Goal: Task Accomplishment & Management: Use online tool/utility

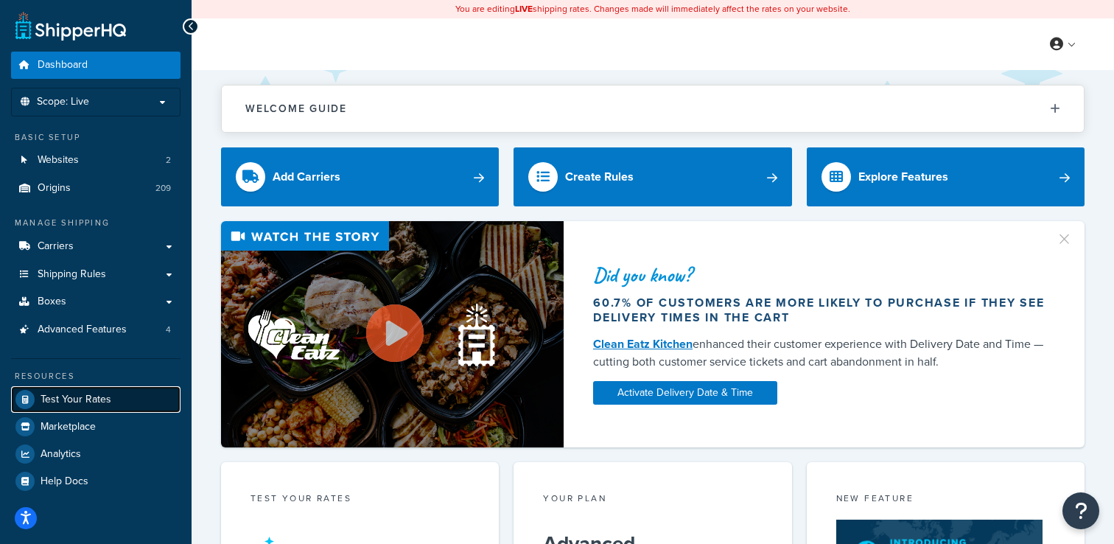
click at [71, 402] on span "Test Your Rates" at bounding box center [76, 400] width 71 height 13
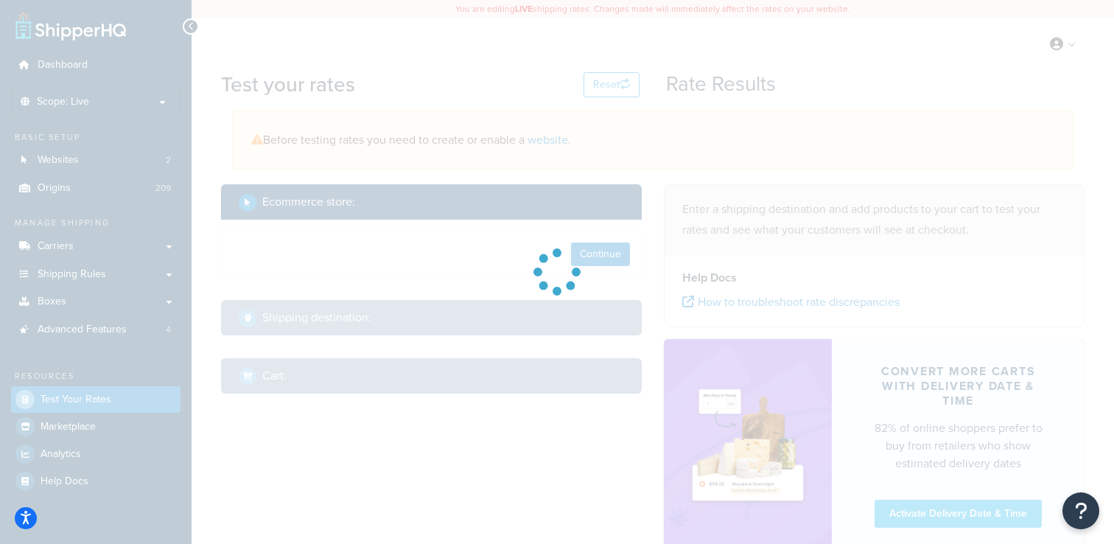
select select "[GEOGRAPHIC_DATA]"
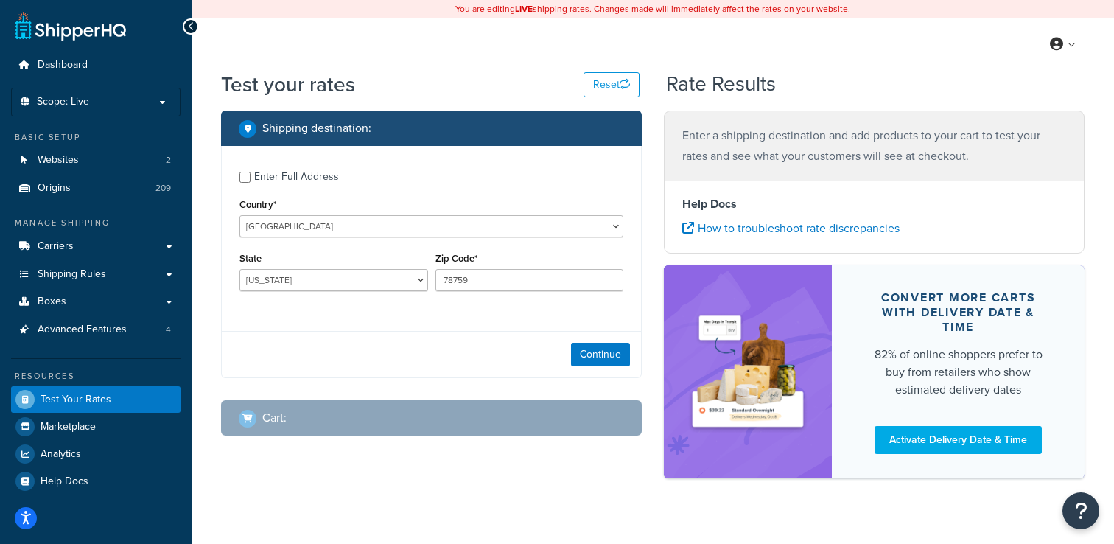
click at [335, 197] on div "Country* [GEOGRAPHIC_DATA] [GEOGRAPHIC_DATA] [GEOGRAPHIC_DATA] [GEOGRAPHIC_DATA…" at bounding box center [432, 216] width 384 height 43
click at [307, 174] on div "Enter Full Address" at bounding box center [296, 177] width 85 height 21
click at [251, 174] on input "Enter Full Address" at bounding box center [245, 177] width 11 height 11
checkbox input "true"
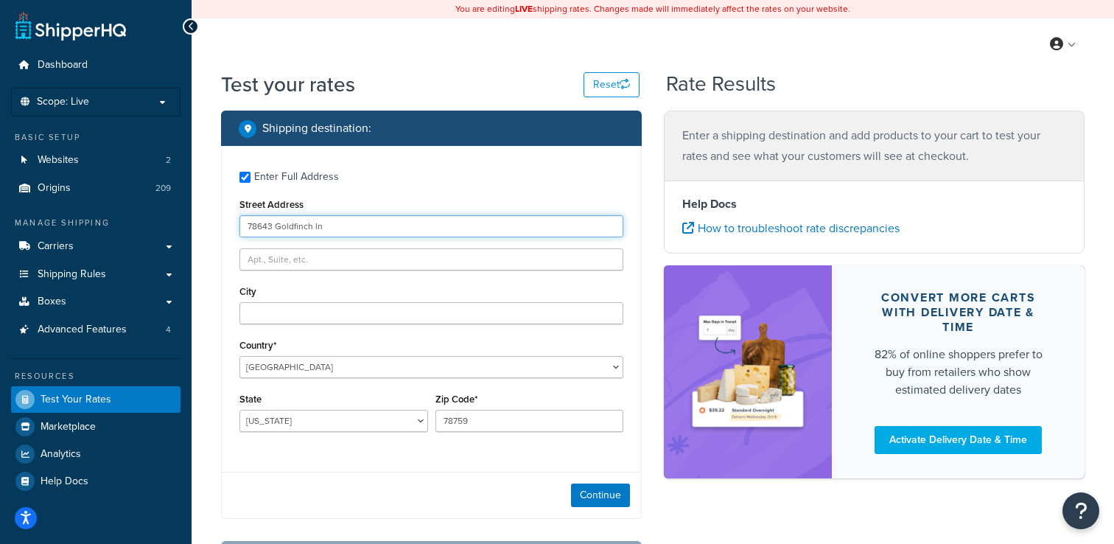
type input "78643 Goldfinch ln"
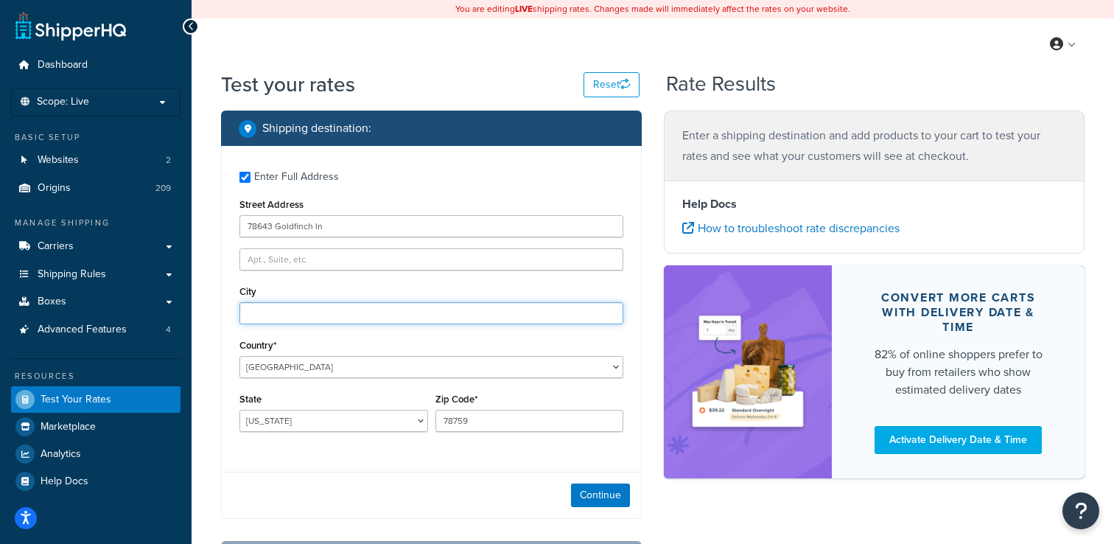
click at [265, 308] on input "City" at bounding box center [432, 313] width 384 height 22
type input "Yulee"
click at [301, 424] on select "[US_STATE] [US_STATE] [US_STATE] [US_STATE] [US_STATE] Armed Forces Americas Ar…" at bounding box center [334, 421] width 189 height 22
select select "FL"
click at [240, 410] on select "[US_STATE] [US_STATE] [US_STATE] [US_STATE] [US_STATE] Armed Forces Americas Ar…" at bounding box center [334, 421] width 189 height 22
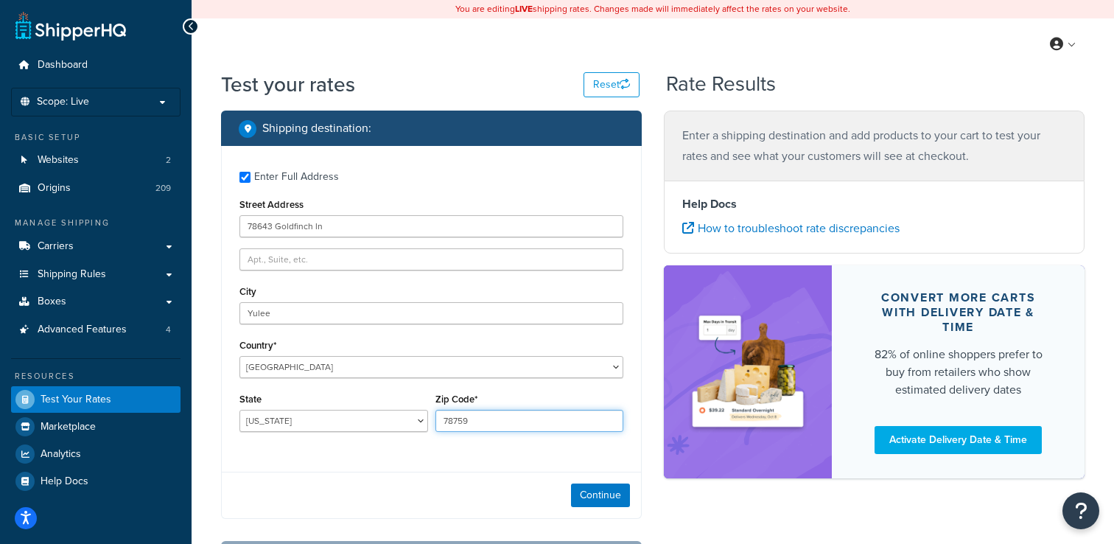
click at [499, 427] on input "78759" at bounding box center [530, 421] width 189 height 22
type input "32097"
click at [612, 500] on button "Continue" at bounding box center [600, 495] width 59 height 24
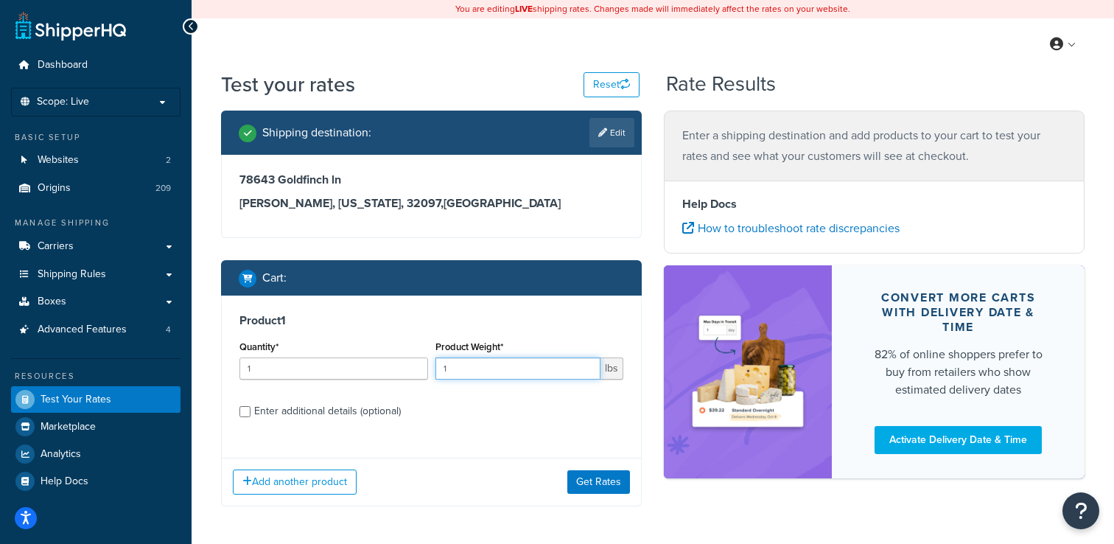
click at [478, 368] on input "1" at bounding box center [519, 368] width 166 height 22
type input "4.8"
click at [284, 413] on div "Enter additional details (optional)" at bounding box center [327, 411] width 147 height 21
click at [251, 413] on input "Enter additional details (optional)" at bounding box center [245, 411] width 11 height 11
checkbox input "true"
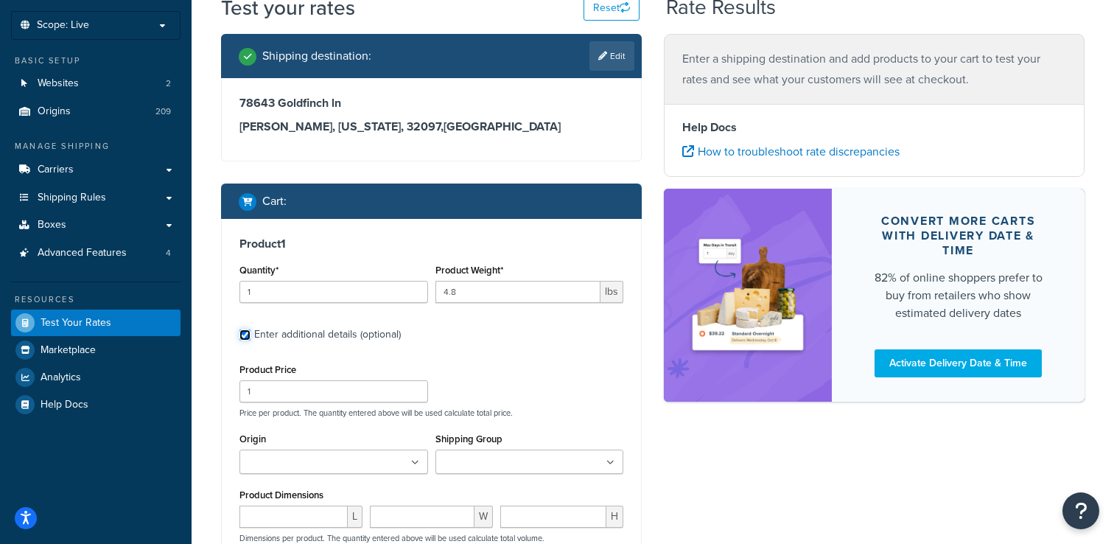
scroll to position [83, 0]
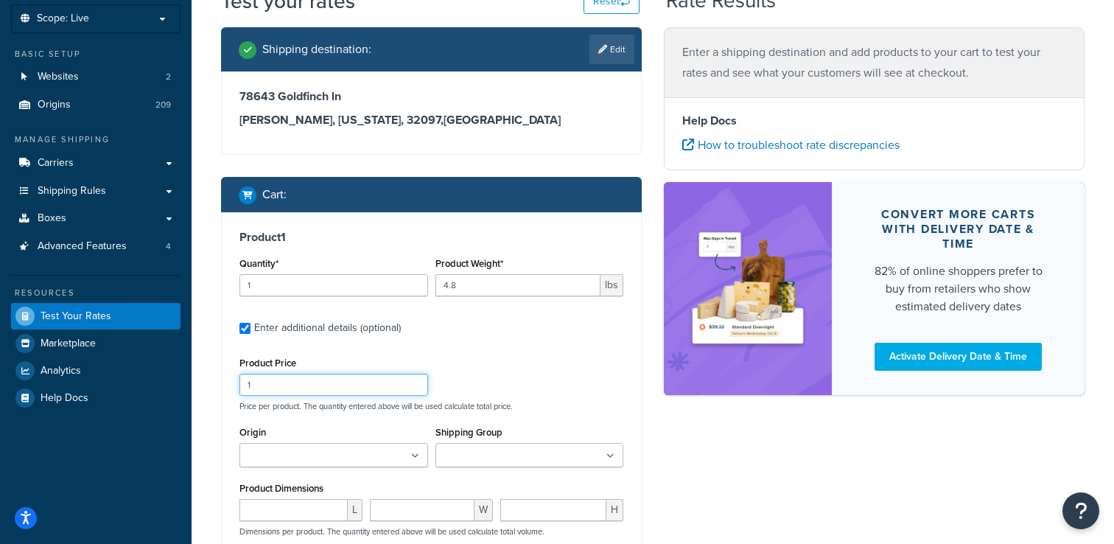
click at [273, 392] on input "1" at bounding box center [334, 385] width 189 height 22
type input "298.91"
click at [272, 427] on div "Origin 3M Purification Inc. FKA: Cuno Consumer AA Battery Act D'Mand Systems Ad…" at bounding box center [334, 444] width 189 height 45
click at [278, 445] on ul at bounding box center [334, 455] width 189 height 24
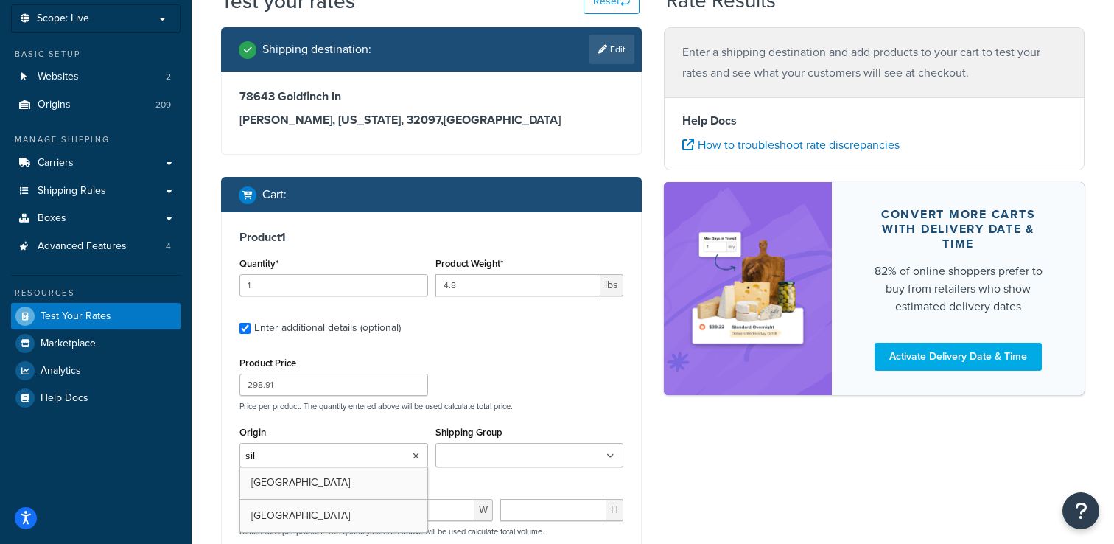
type input "silv"
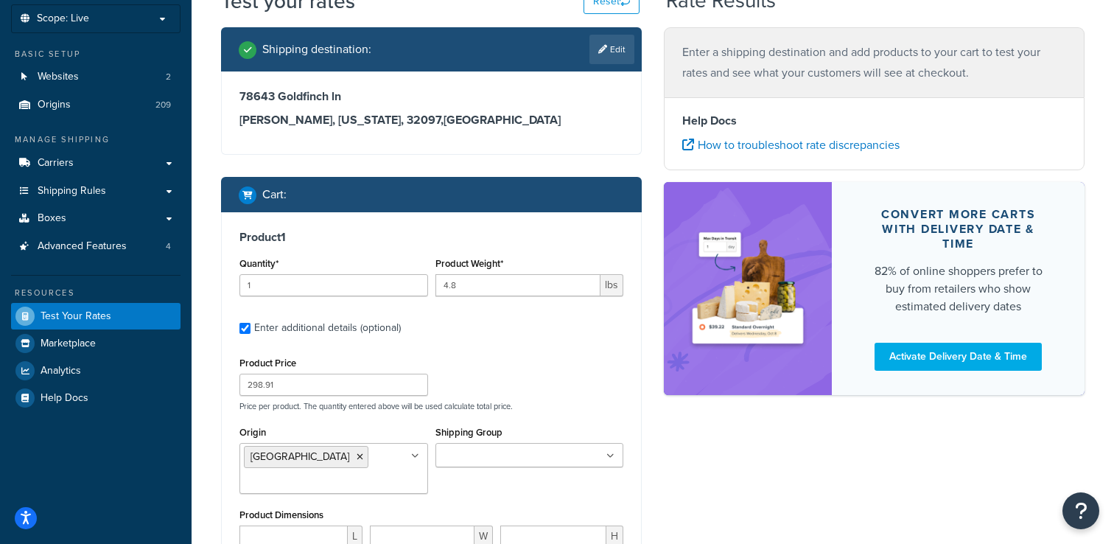
click at [549, 365] on div "Product Price 298.91 Price per product. The quantity entered above will be used…" at bounding box center [431, 382] width 391 height 58
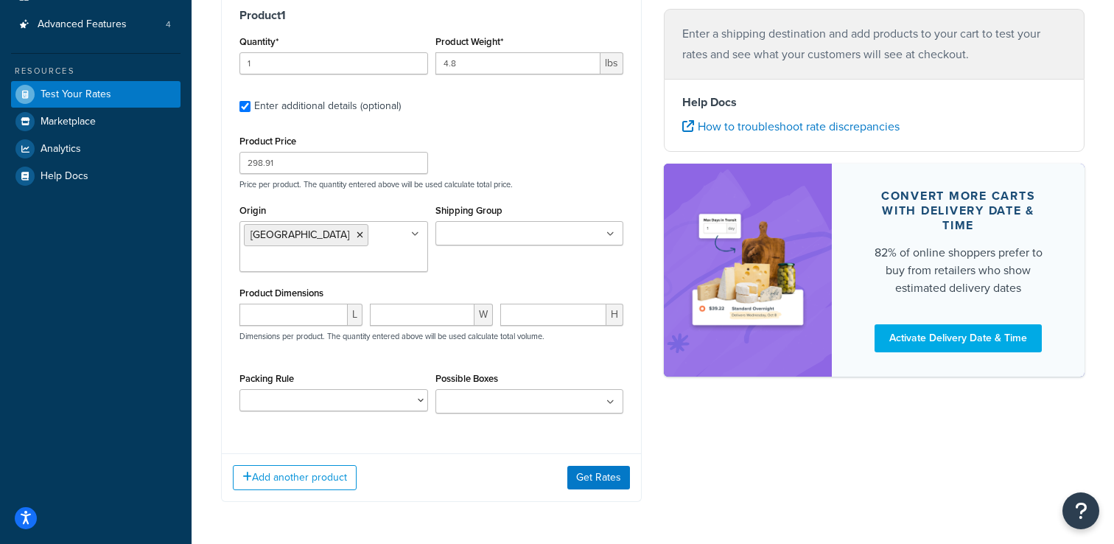
scroll to position [326, 0]
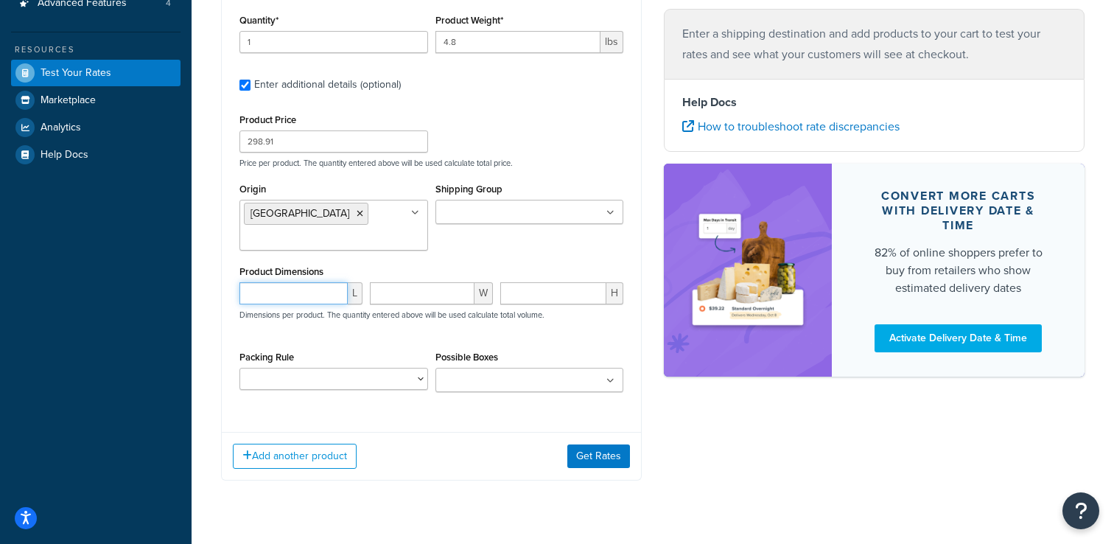
click at [296, 285] on input "number" at bounding box center [294, 293] width 108 height 22
type input "12"
click at [392, 298] on input "number" at bounding box center [422, 293] width 105 height 22
type input "12"
click at [543, 307] on div "H" at bounding box center [562, 298] width 130 height 33
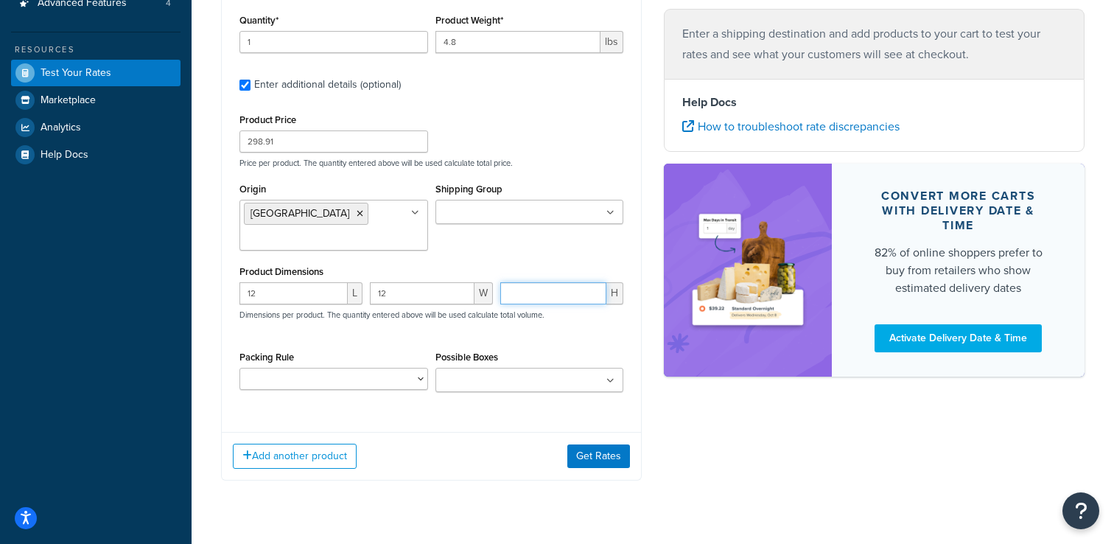
click at [545, 291] on input "number" at bounding box center [553, 293] width 106 height 22
type input "6"
click at [581, 456] on button "Get Rates" at bounding box center [598, 456] width 63 height 24
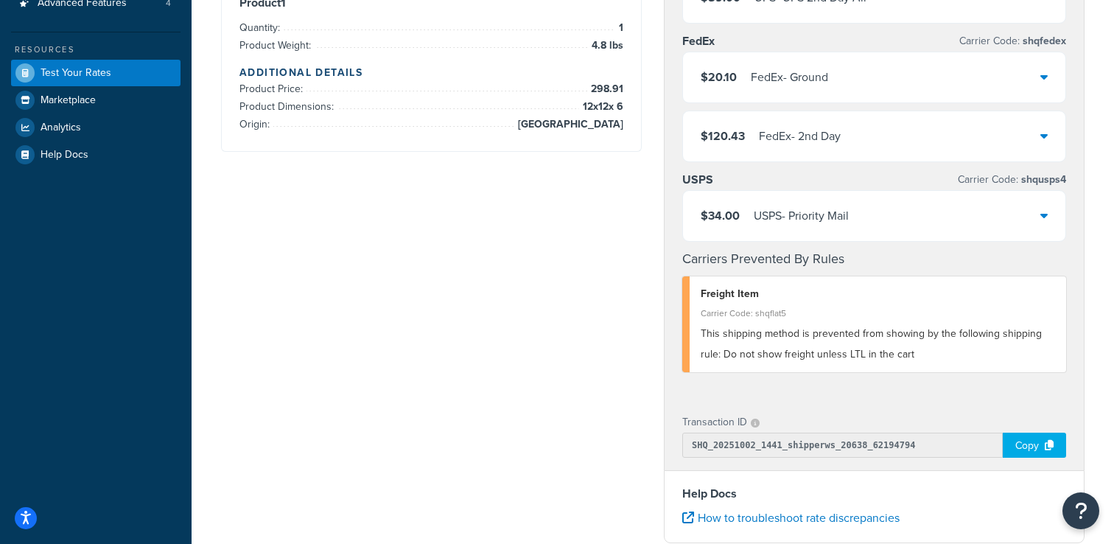
drag, startPoint x: 520, startPoint y: 369, endPoint x: 609, endPoint y: 368, distance: 89.2
click at [532, 369] on div "Shipping destination : Edit 78643 Goldfinch ln [GEOGRAPHIC_DATA], [US_STATE], 3…" at bounding box center [653, 283] width 886 height 999
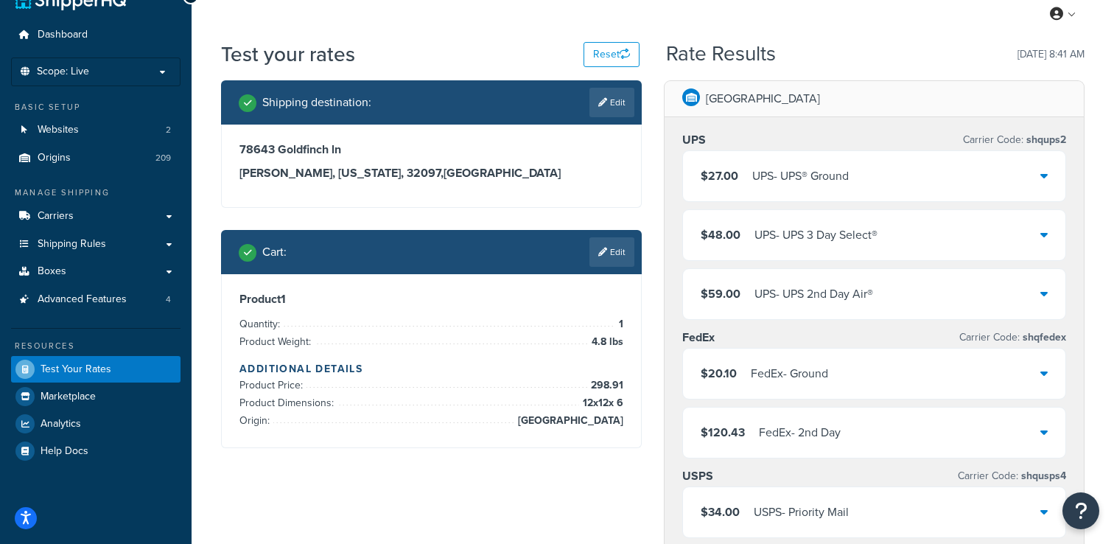
scroll to position [0, 0]
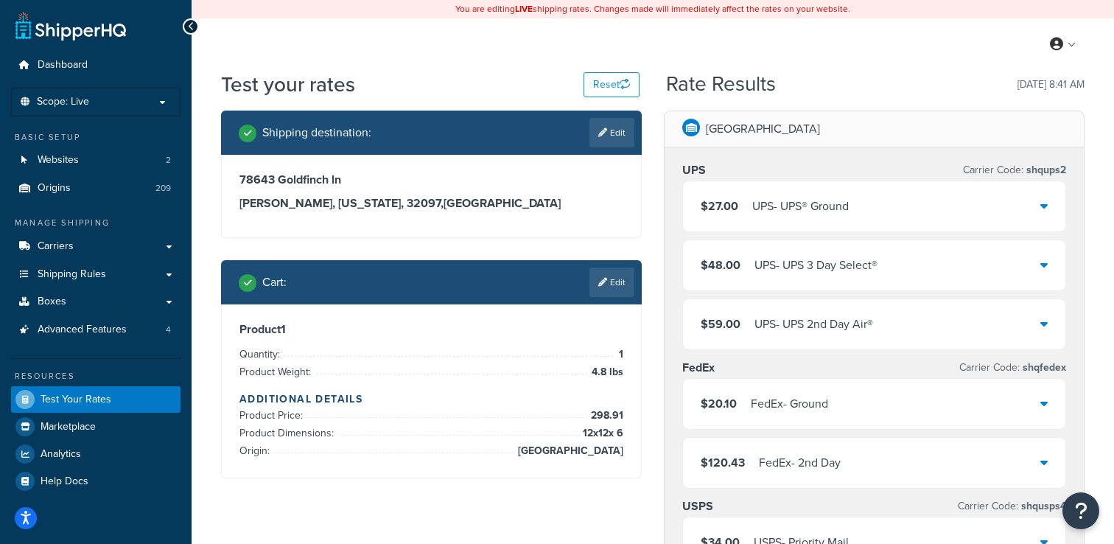
click at [760, 214] on div "UPS - UPS® Ground" at bounding box center [800, 206] width 97 height 21
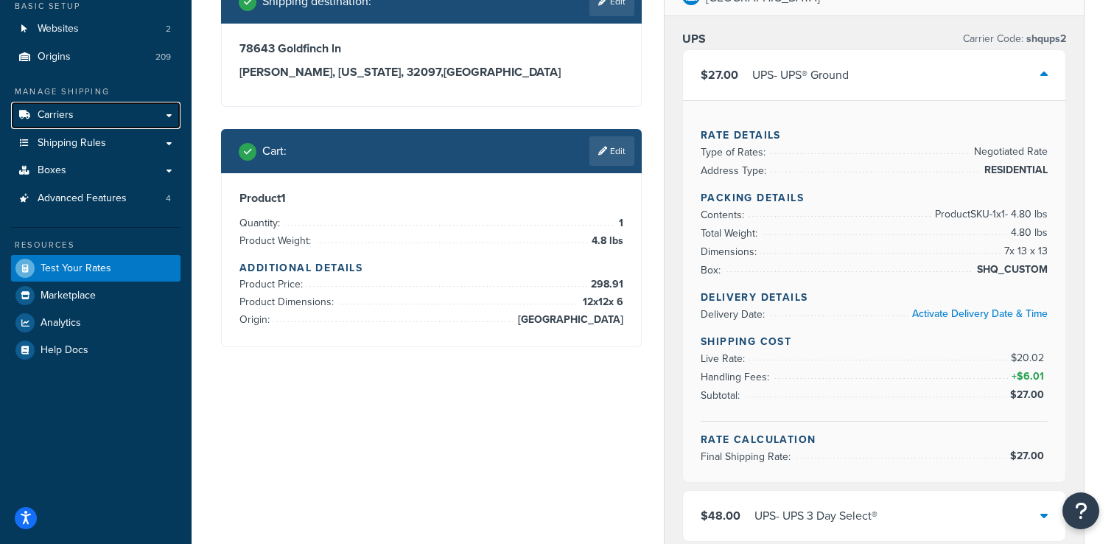
scroll to position [147, 0]
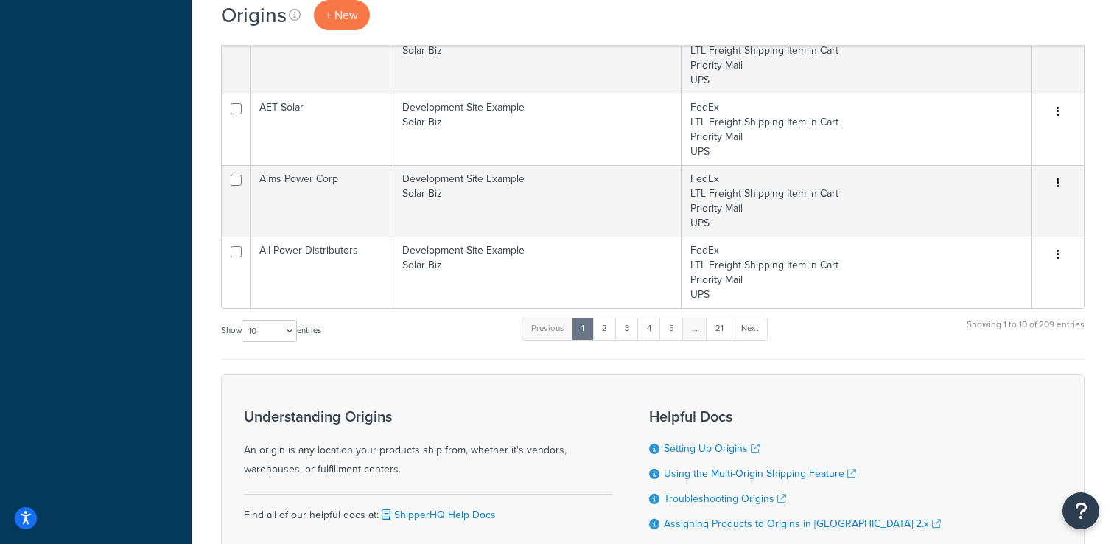
scroll to position [559, 0]
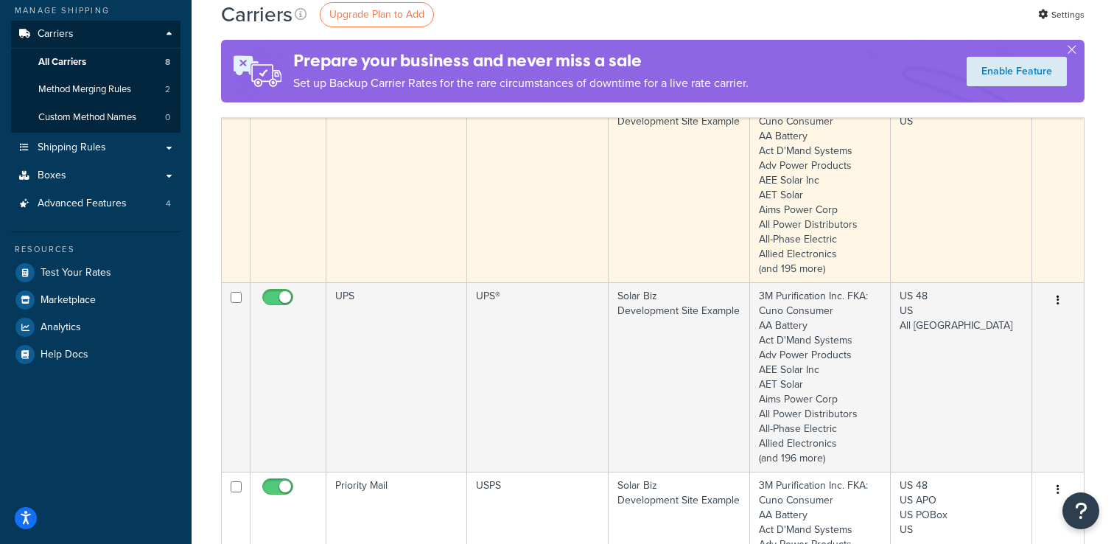
scroll to position [197, 0]
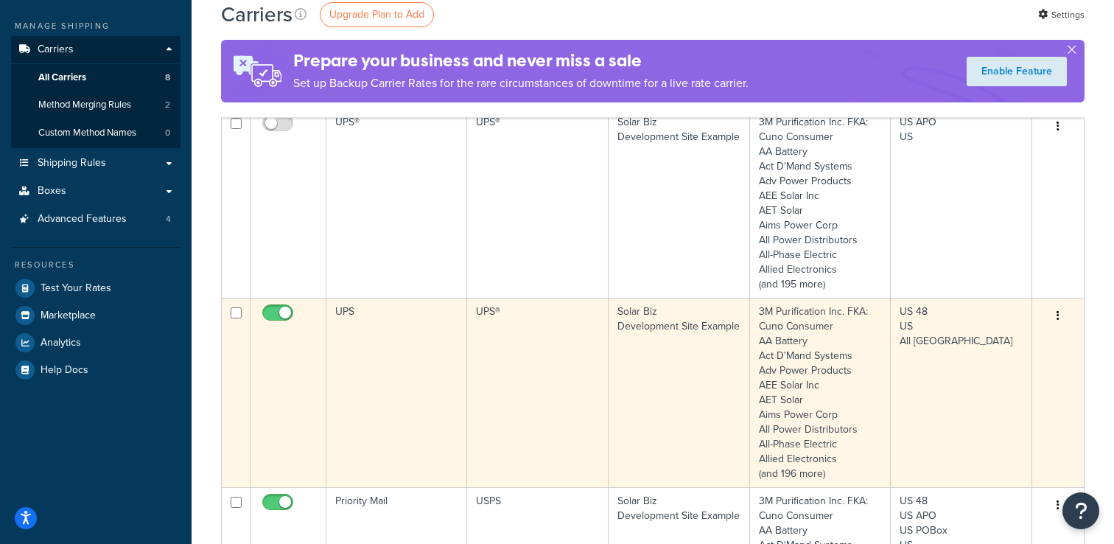
click at [506, 343] on td "UPS®" at bounding box center [537, 392] width 141 height 189
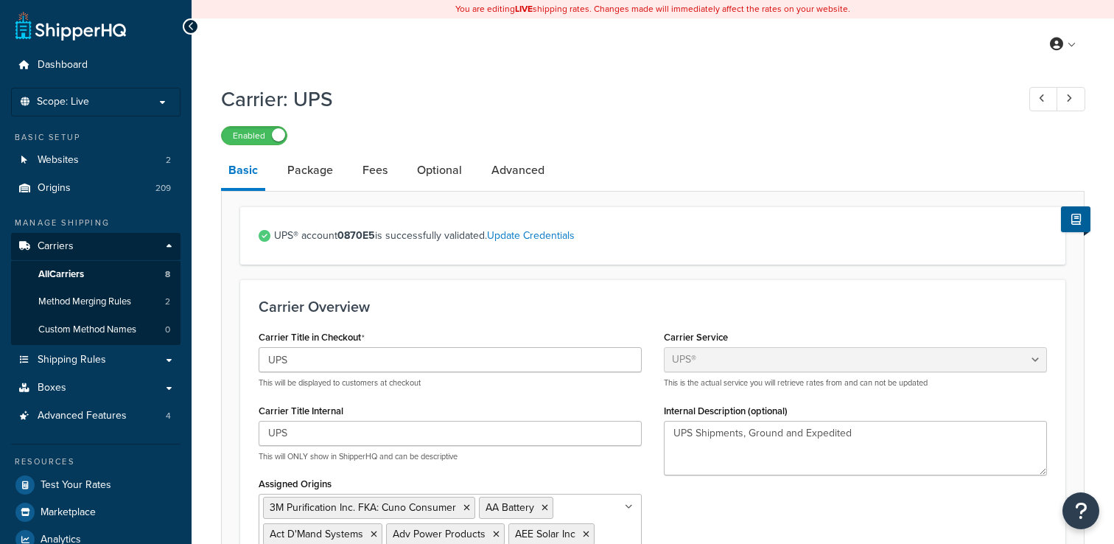
select select "ups"
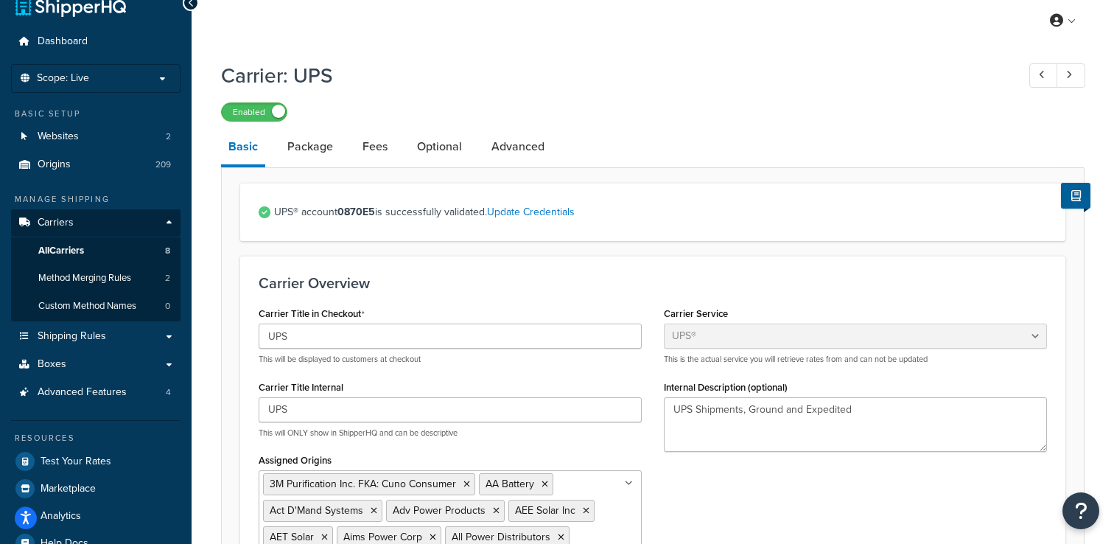
scroll to position [23, 0]
click at [358, 151] on link "Fees" at bounding box center [375, 147] width 40 height 35
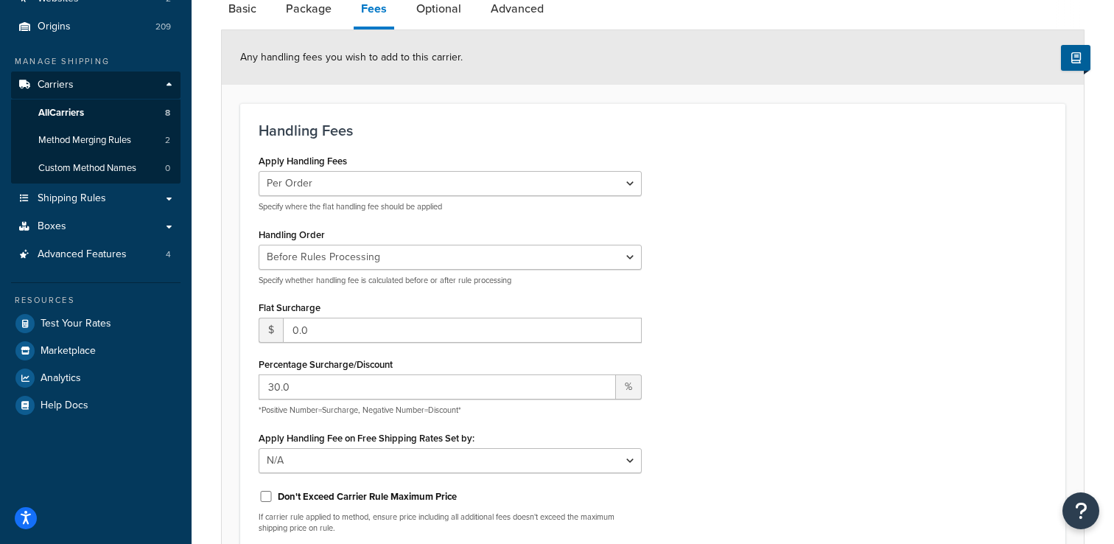
scroll to position [169, 0]
